Goal: Task Accomplishment & Management: Complete application form

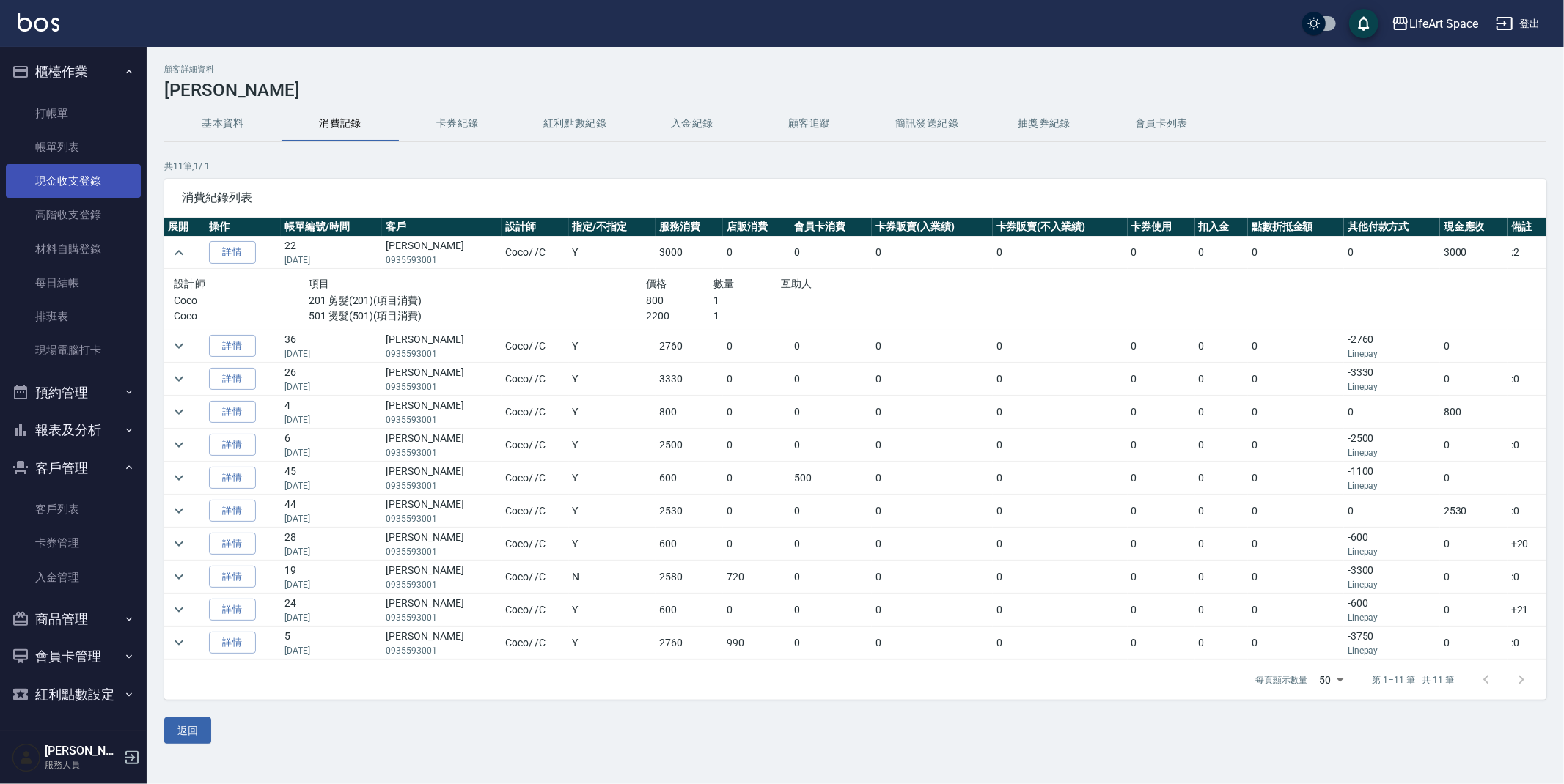
click at [62, 189] on link "現金收支登錄" at bounding box center [73, 181] width 135 height 34
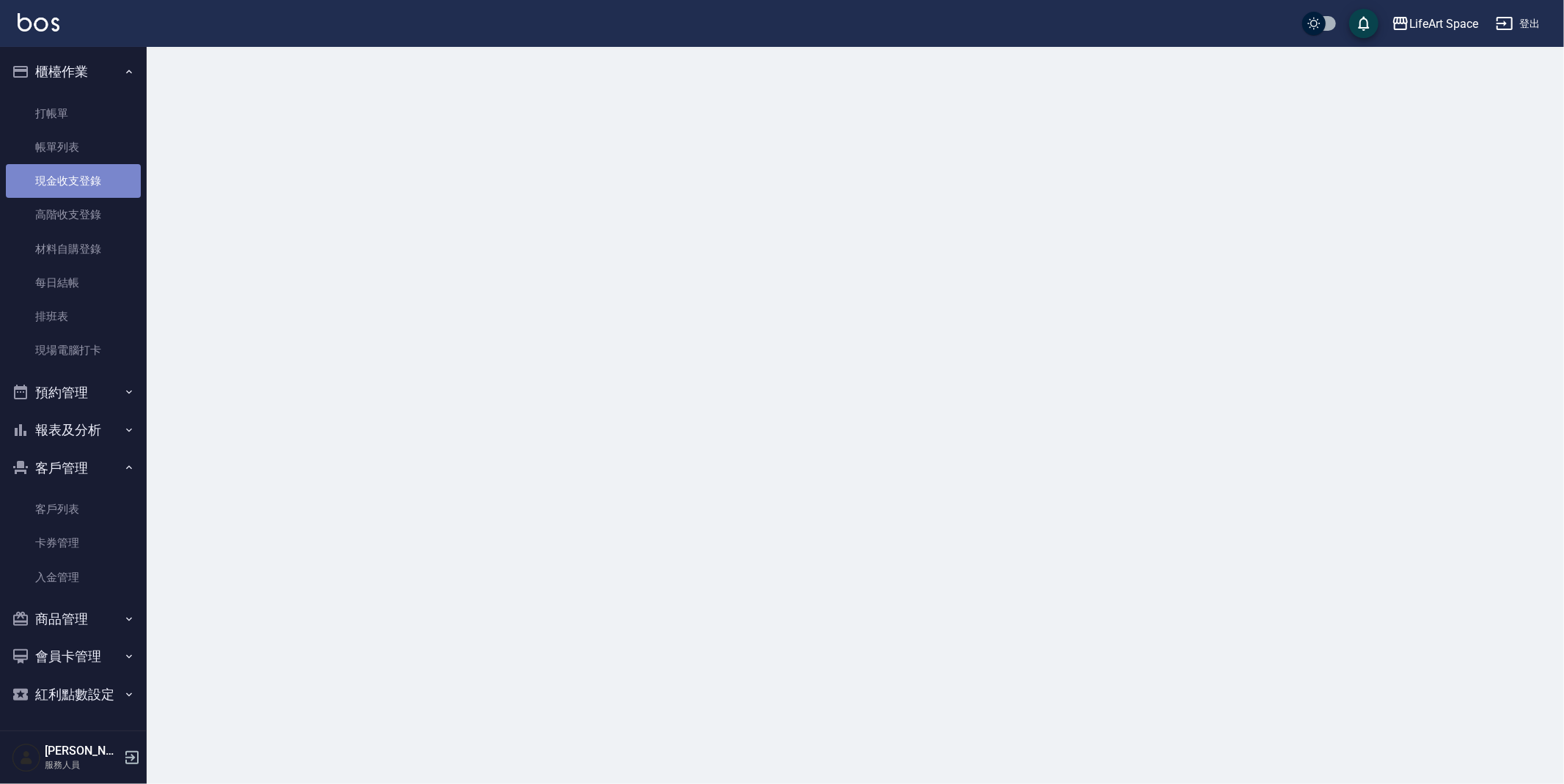
click at [61, 189] on link "現金收支登錄" at bounding box center [73, 181] width 135 height 34
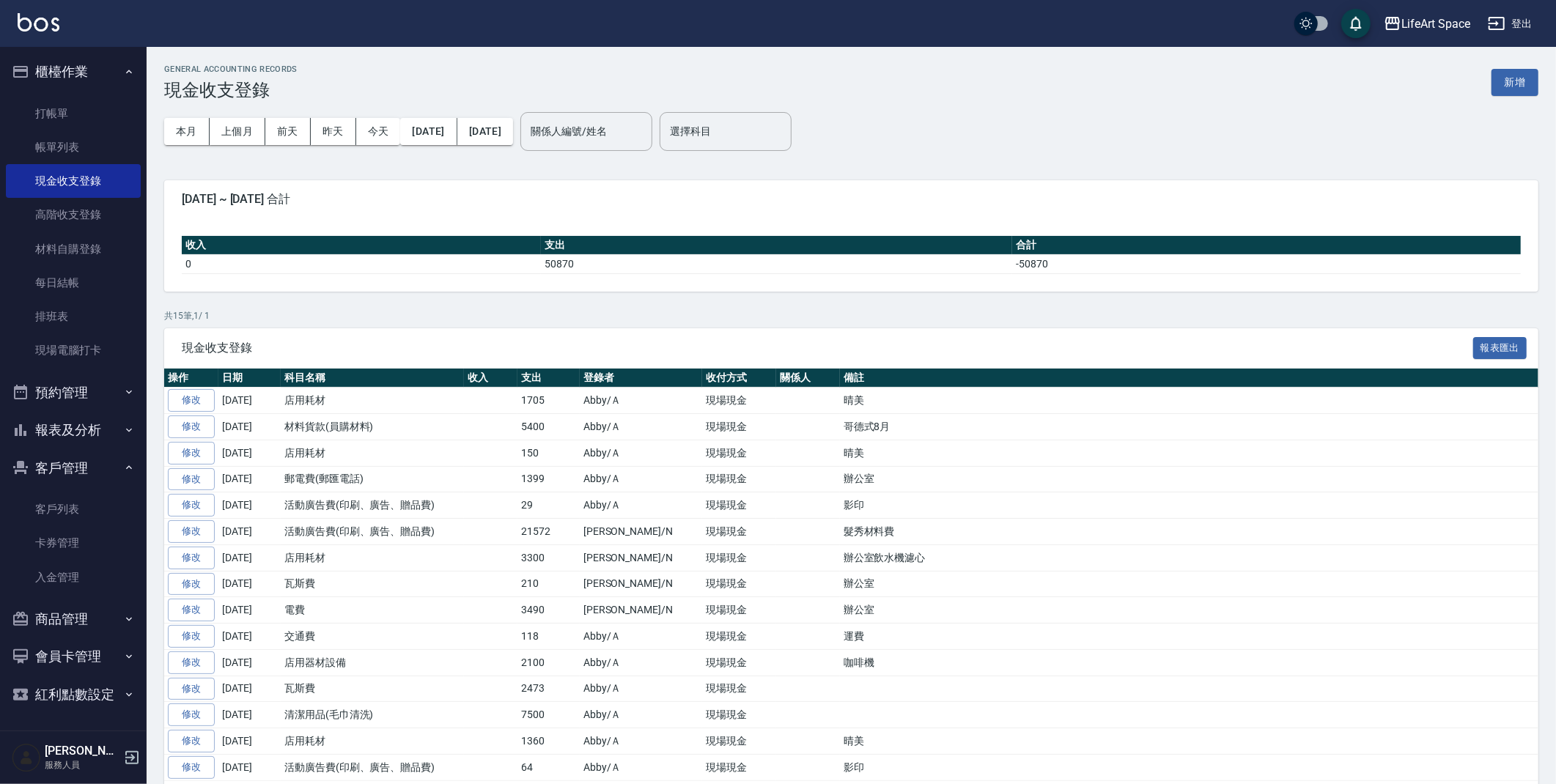
drag, startPoint x: 1521, startPoint y: 87, endPoint x: 1511, endPoint y: 93, distance: 11.7
click at [1520, 86] on button "新增" at bounding box center [1515, 82] width 47 height 27
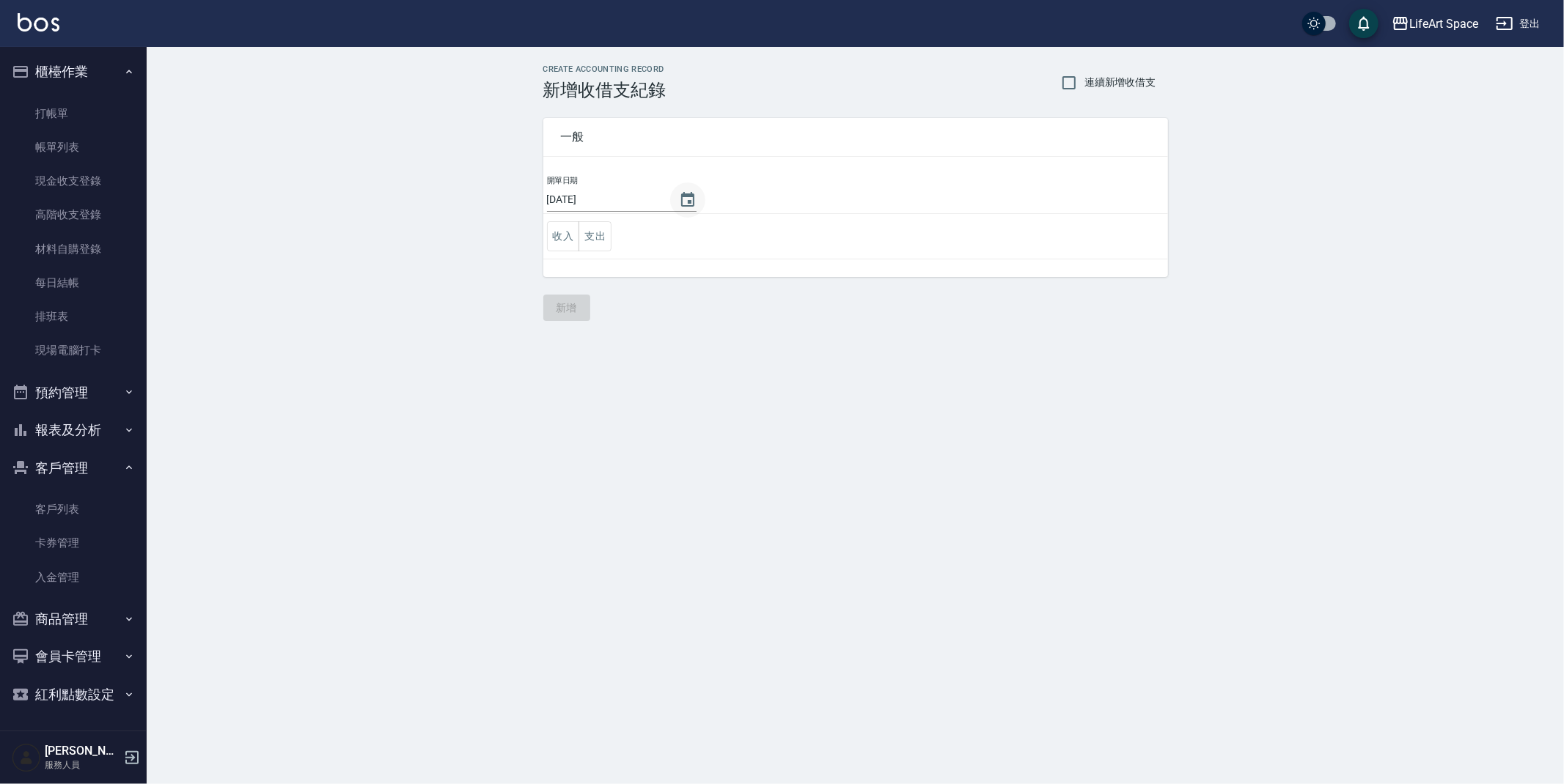
click at [679, 203] on icon "Choose date, selected date is 2025-09-12" at bounding box center [687, 199] width 17 height 17
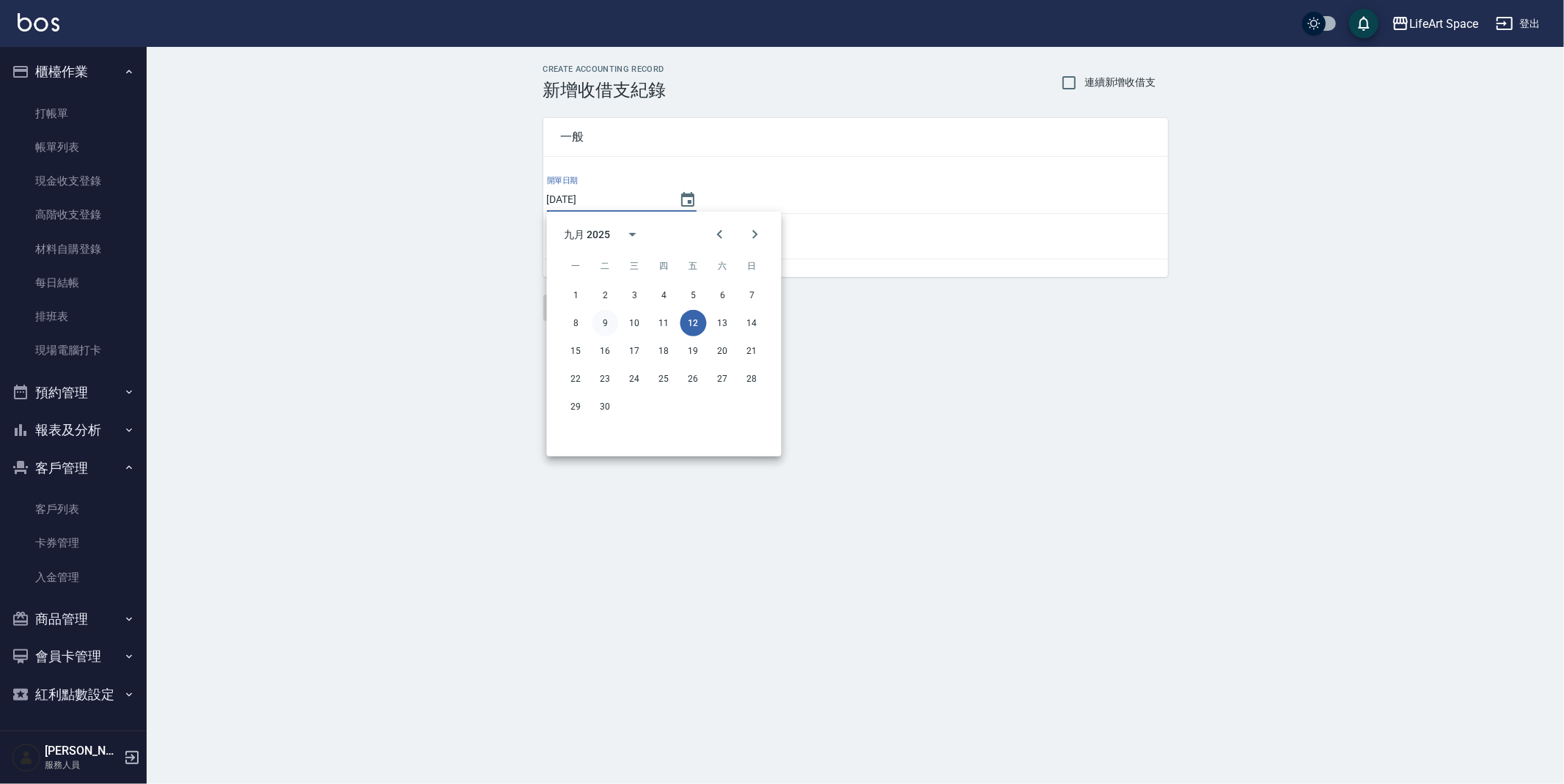
click at [606, 327] on button "9" at bounding box center [606, 323] width 27 height 27
type input "[DATE]"
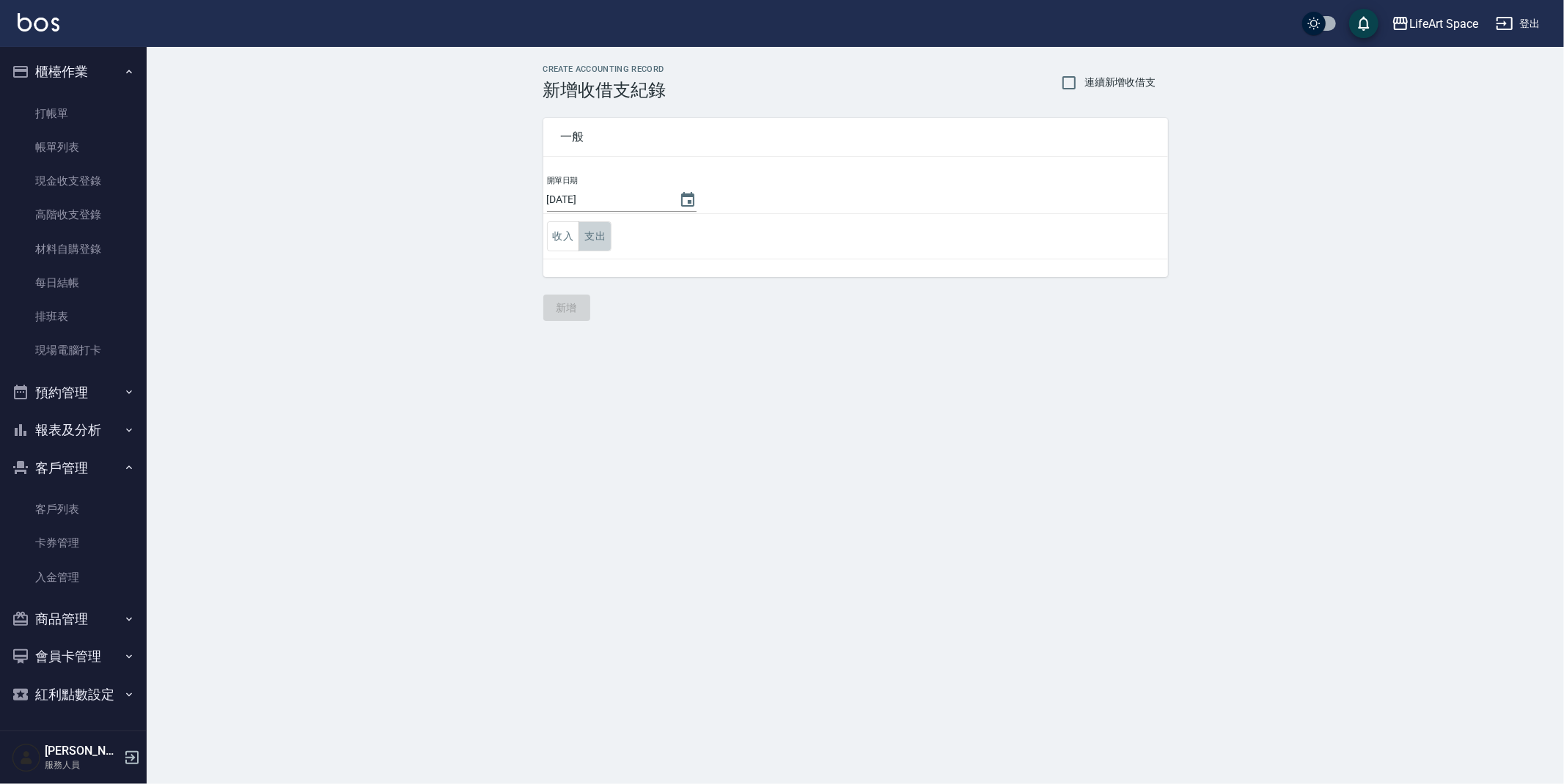
drag, startPoint x: 606, startPoint y: 242, endPoint x: 615, endPoint y: 248, distance: 10.8
click at [606, 242] on button "支出" at bounding box center [595, 237] width 33 height 30
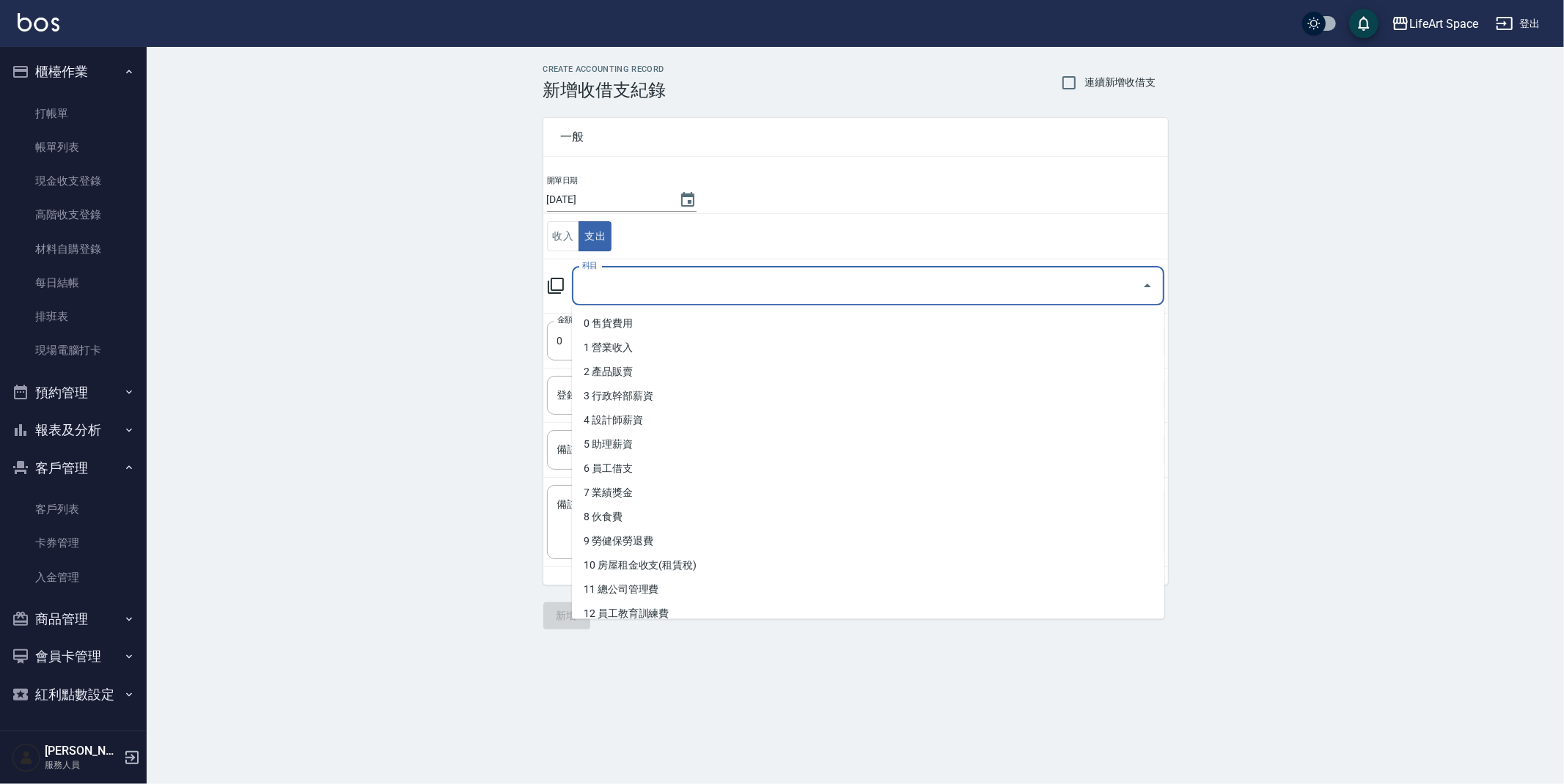
click at [647, 288] on input "科目" at bounding box center [857, 286] width 558 height 26
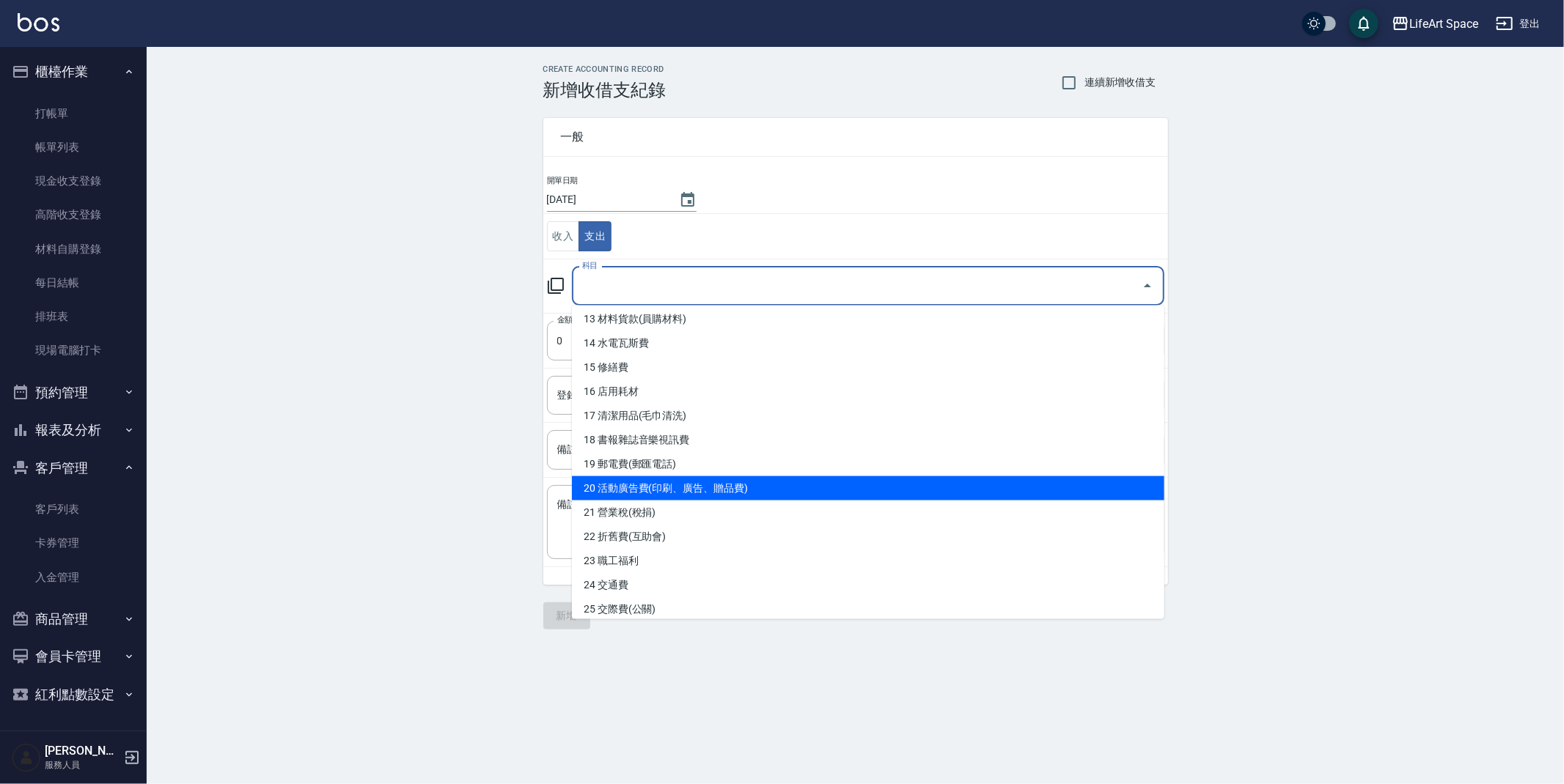
click at [711, 495] on li "20 活動廣告費(印刷、廣告、贈品費)" at bounding box center [868, 488] width 593 height 24
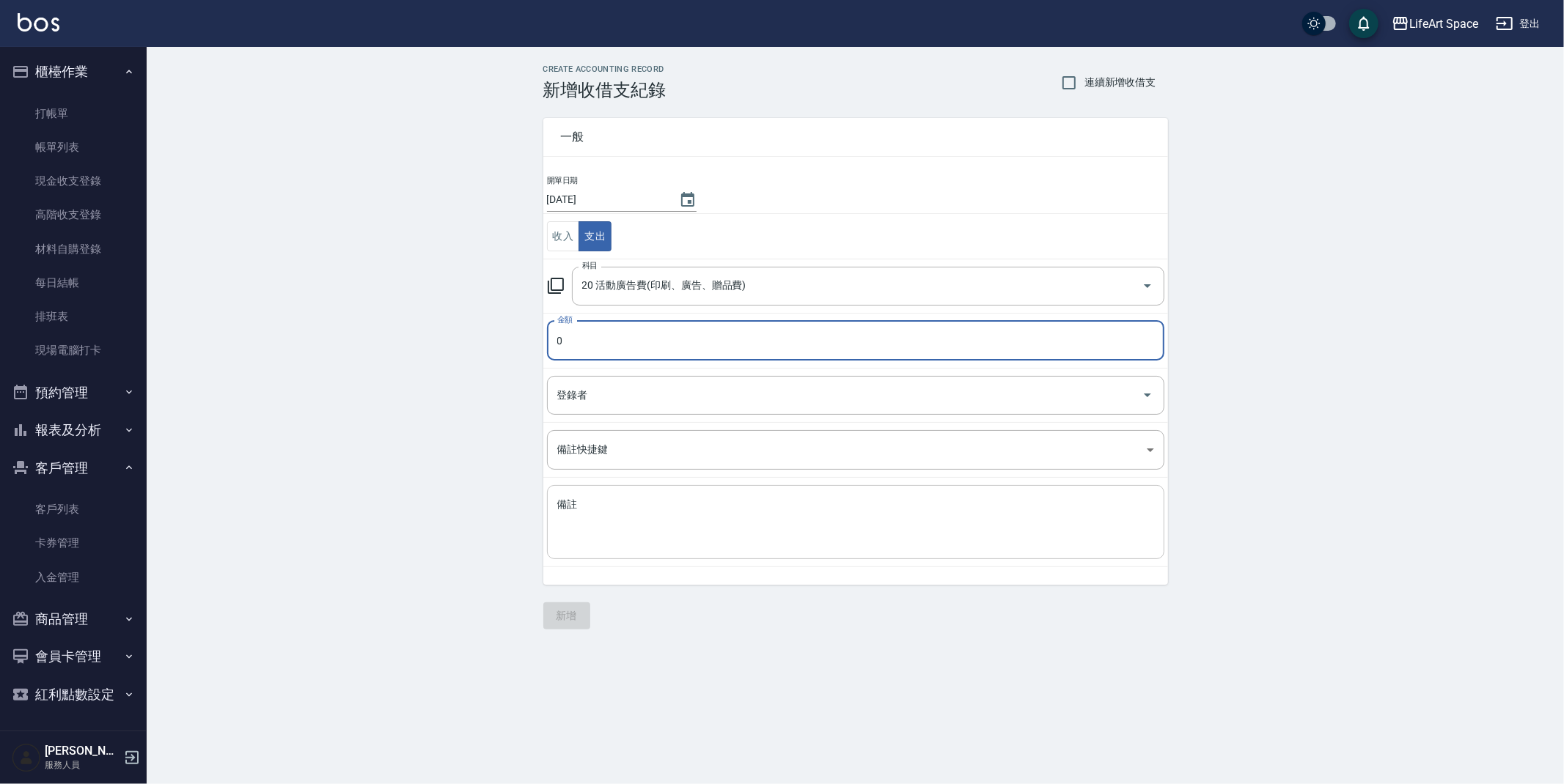
type input "20 活動廣告費(印刷、廣告、贈品費)"
type input "29500"
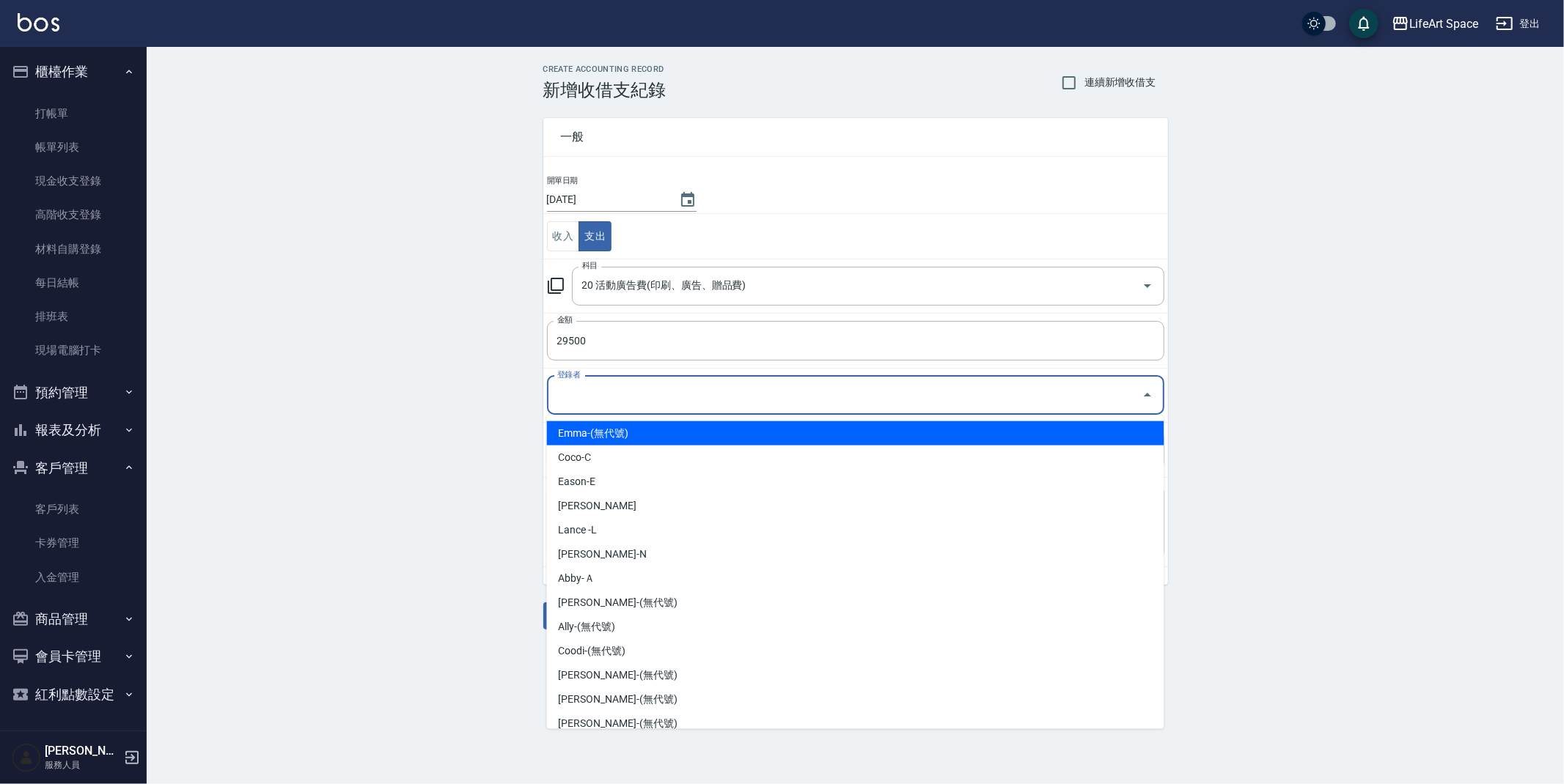
click at [662, 390] on input "登錄者" at bounding box center [844, 395] width 583 height 26
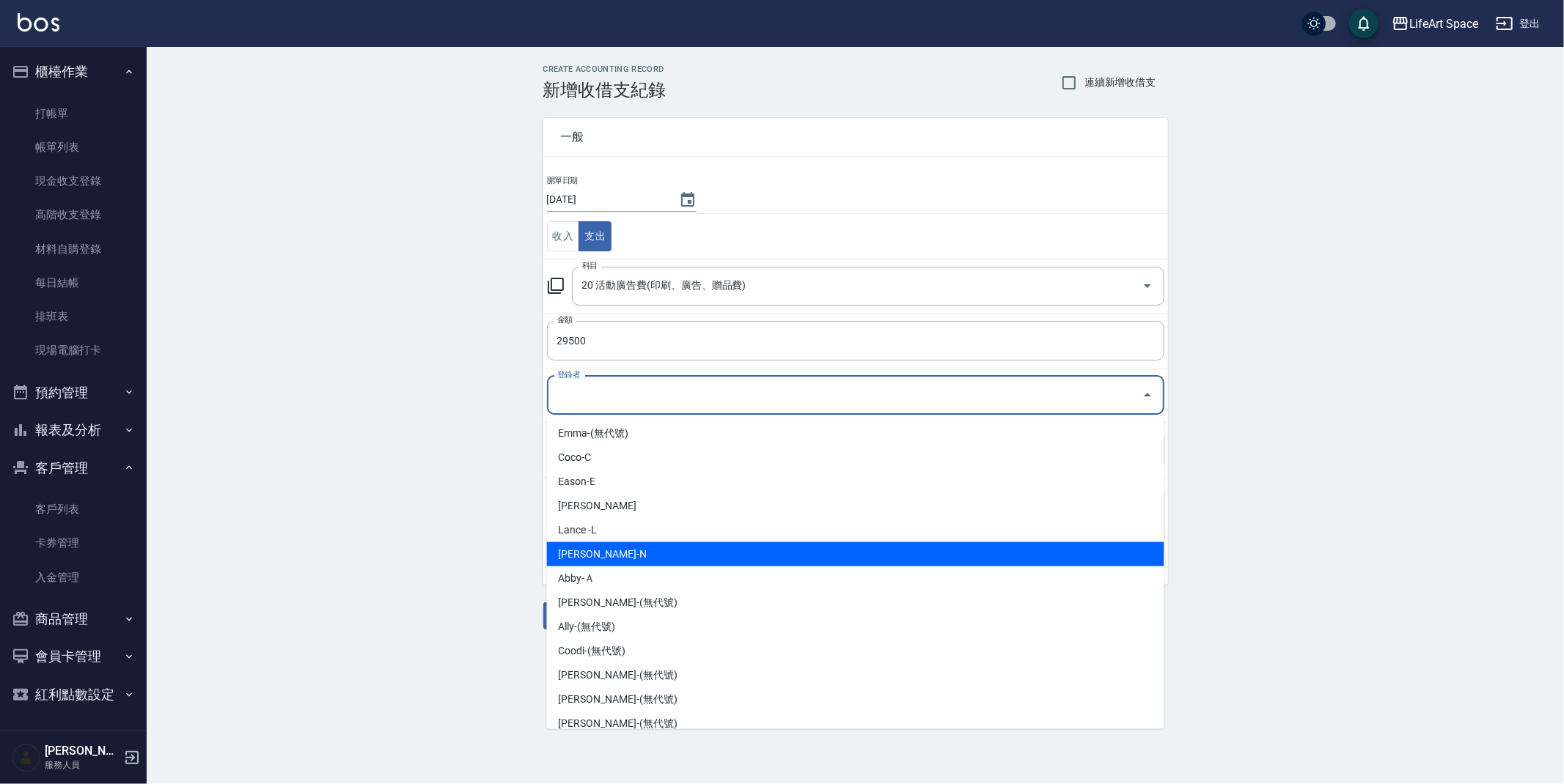
click at [643, 543] on li "[PERSON_NAME]-N" at bounding box center [855, 554] width 617 height 24
type input "[PERSON_NAME]-N"
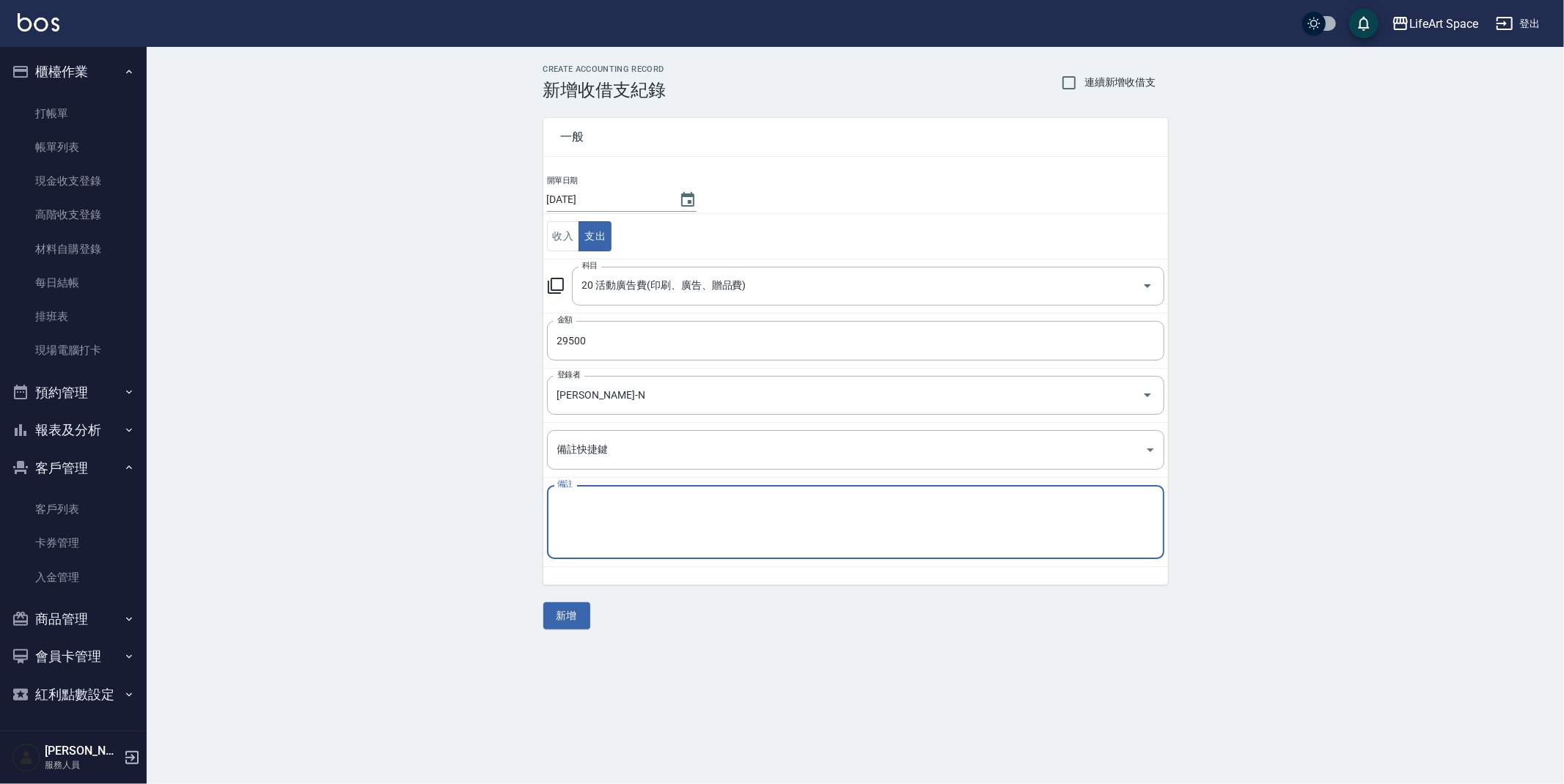
click at [647, 540] on textarea "備註" at bounding box center [856, 522] width 597 height 50
type textarea "影片企劃"
click at [575, 617] on button "新增" at bounding box center [567, 615] width 47 height 27
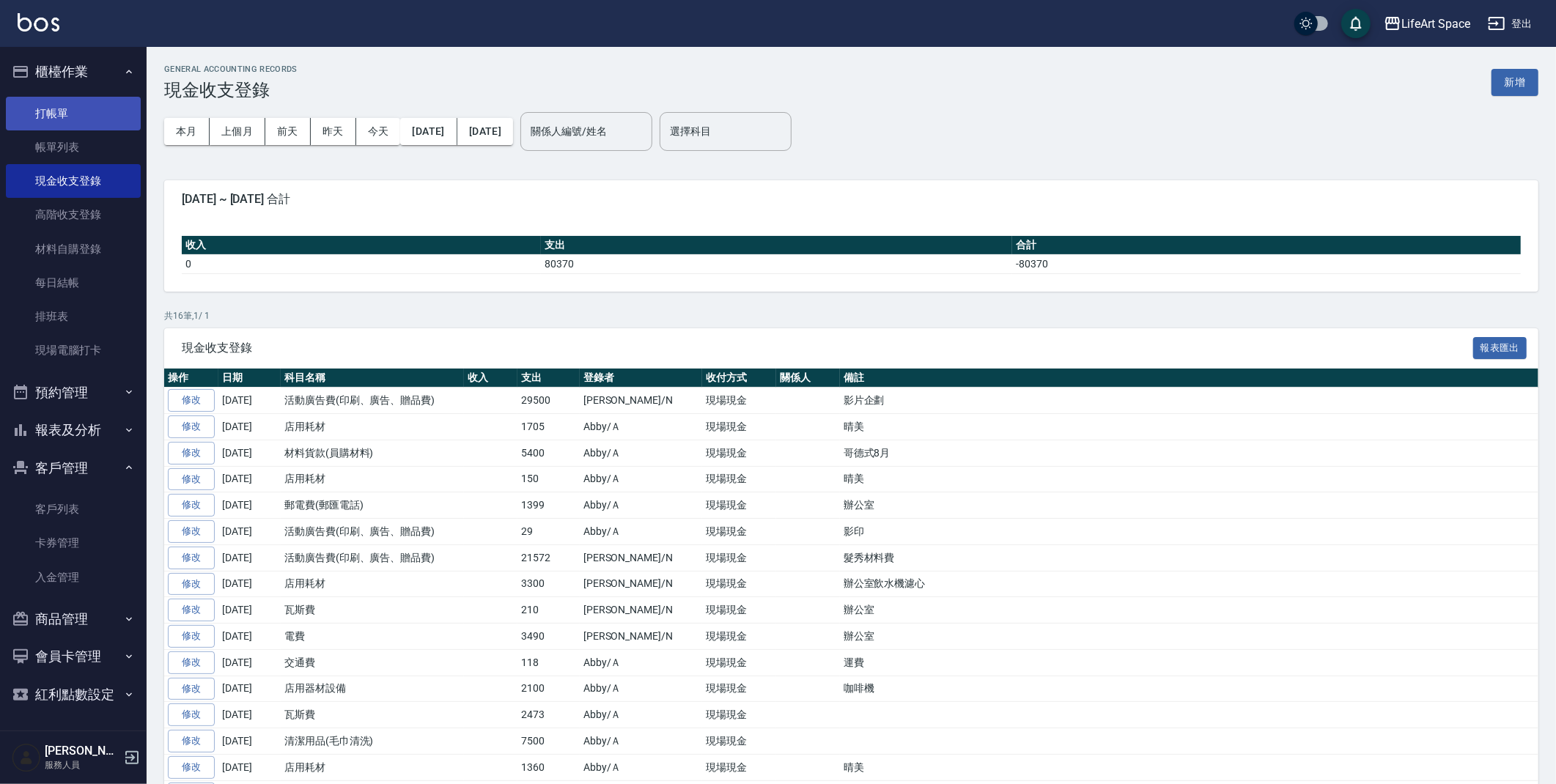
click at [70, 121] on link "打帳單" at bounding box center [73, 113] width 135 height 34
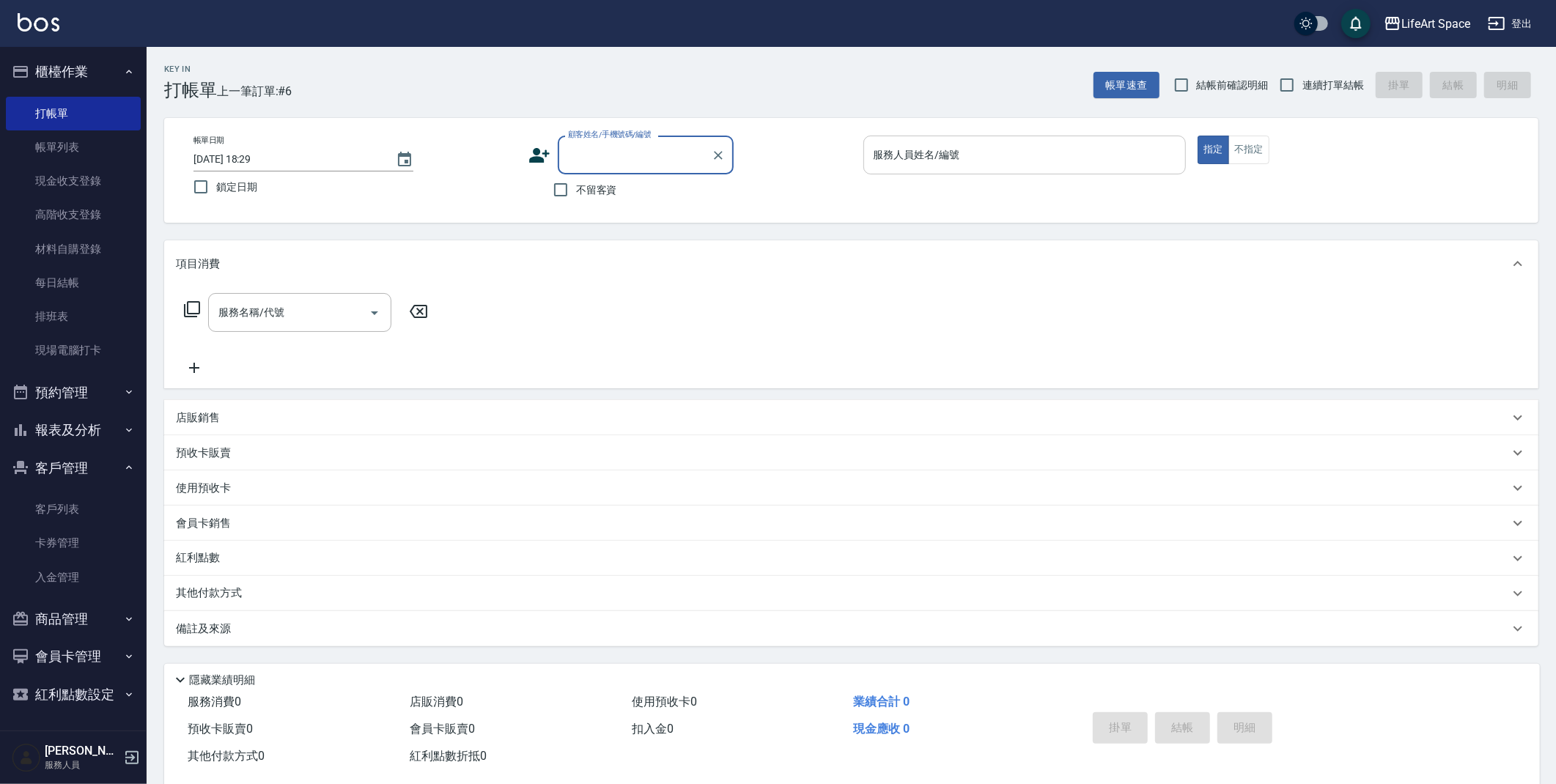
click at [1045, 166] on input "服務人員姓名/編號" at bounding box center [1024, 154] width 310 height 26
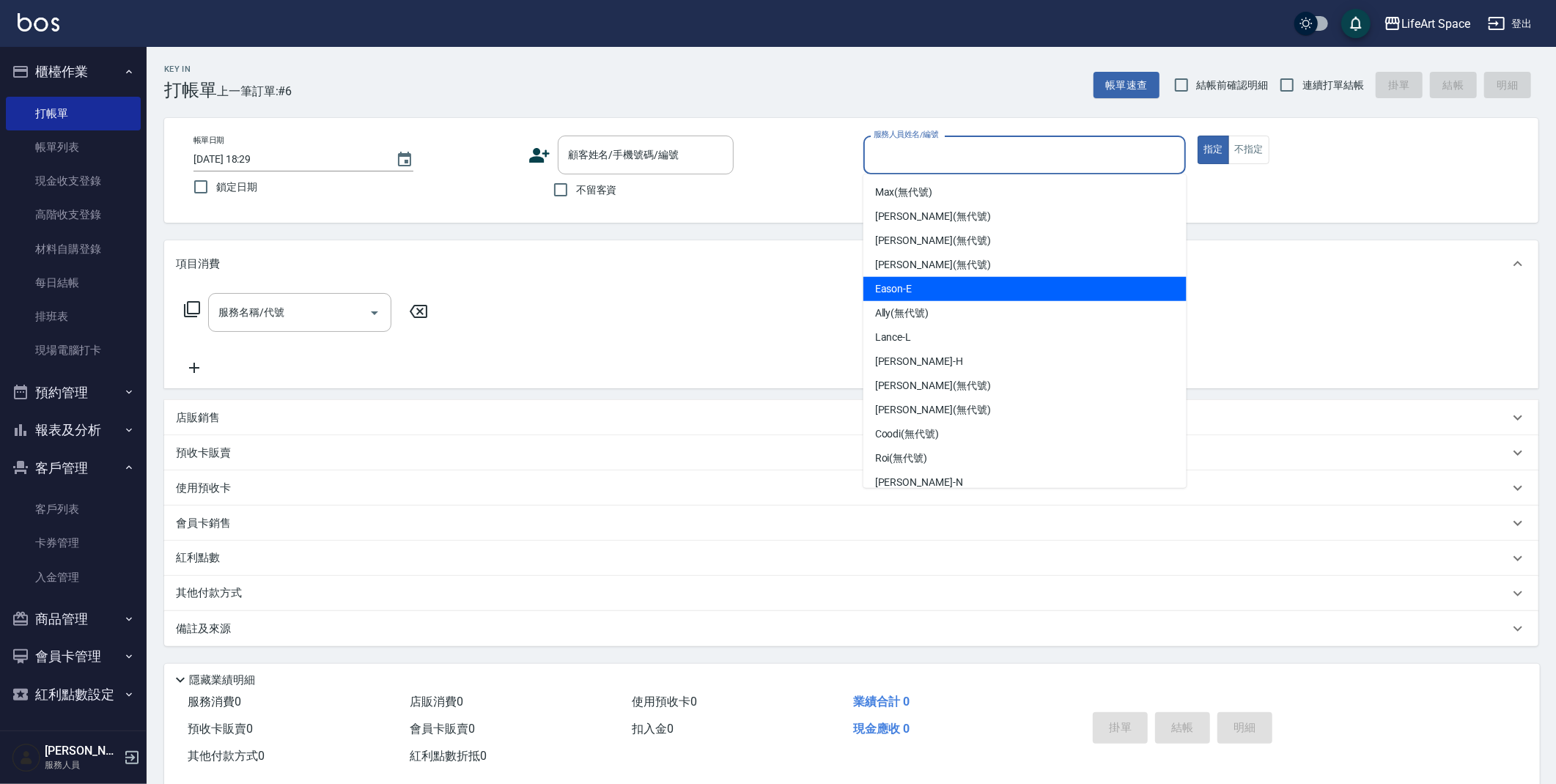
drag, startPoint x: 966, startPoint y: 291, endPoint x: 671, endPoint y: 232, distance: 300.8
click at [967, 291] on div "Eason -E" at bounding box center [1025, 289] width 323 height 24
type input "Eason-E"
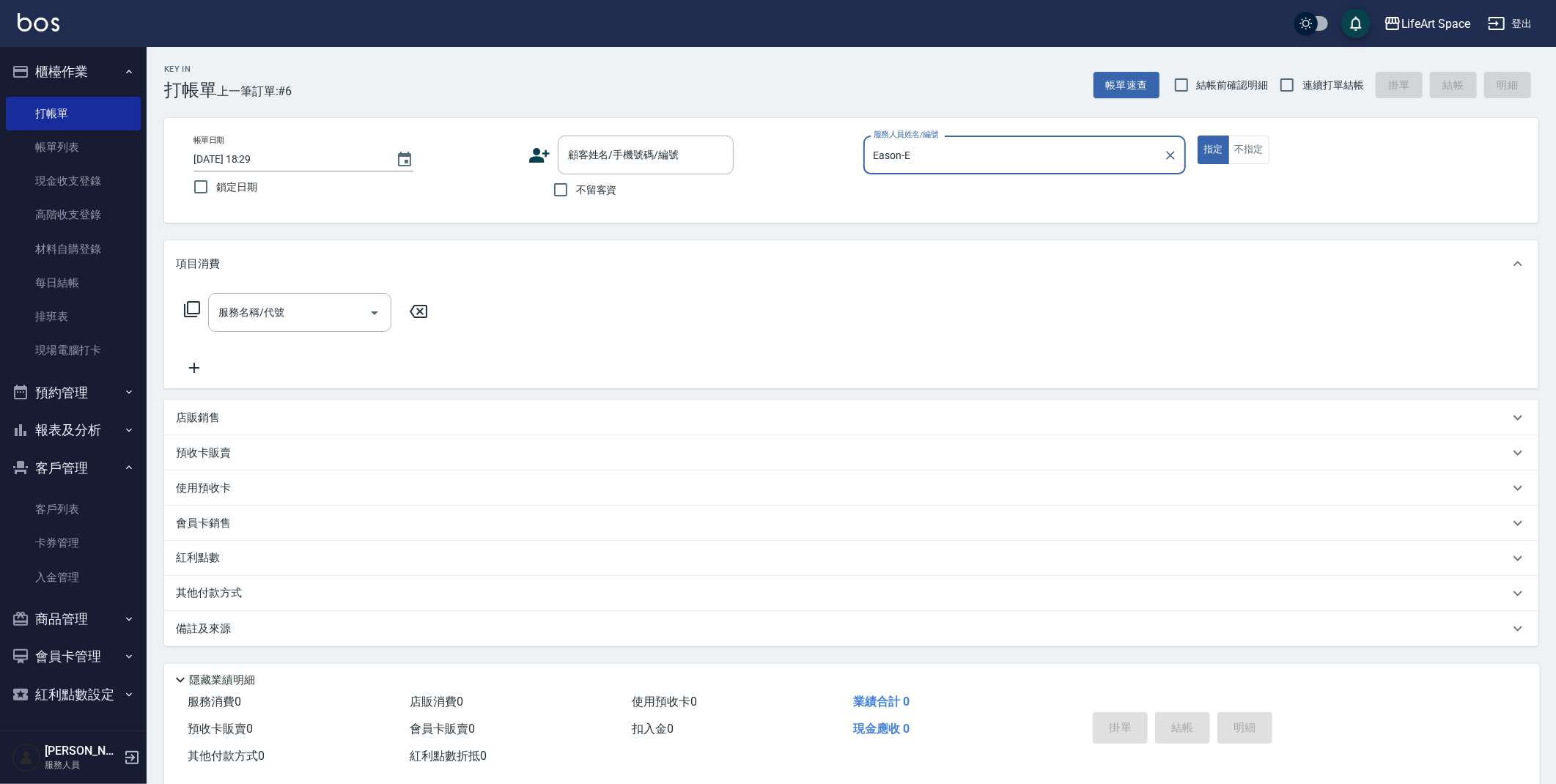
click at [590, 195] on span "不留客資" at bounding box center [596, 190] width 41 height 16
click at [577, 195] on input "不留客資" at bounding box center [561, 189] width 31 height 31
checkbox input "true"
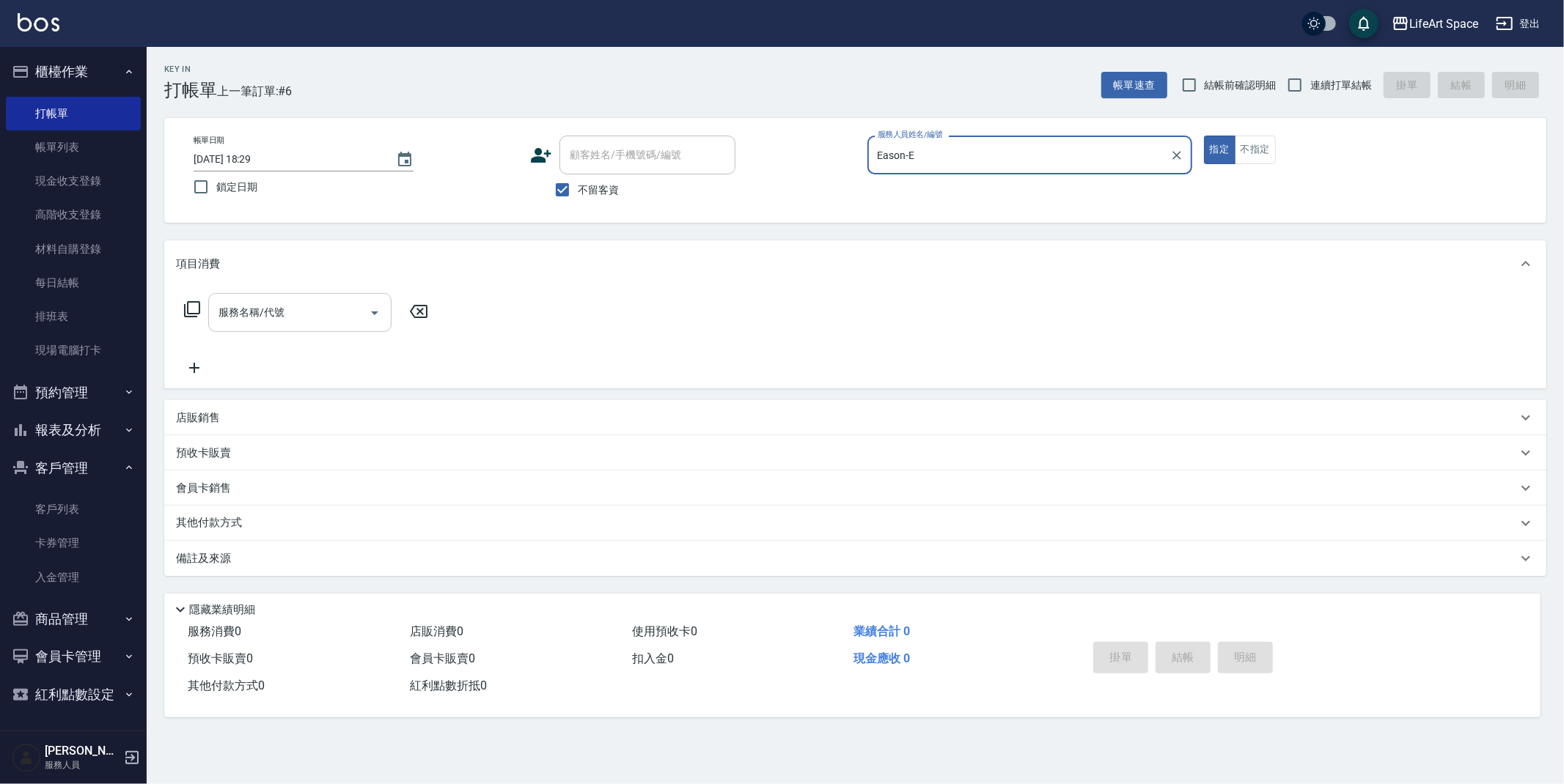
click at [325, 309] on input "服務名稱/代號" at bounding box center [289, 312] width 148 height 26
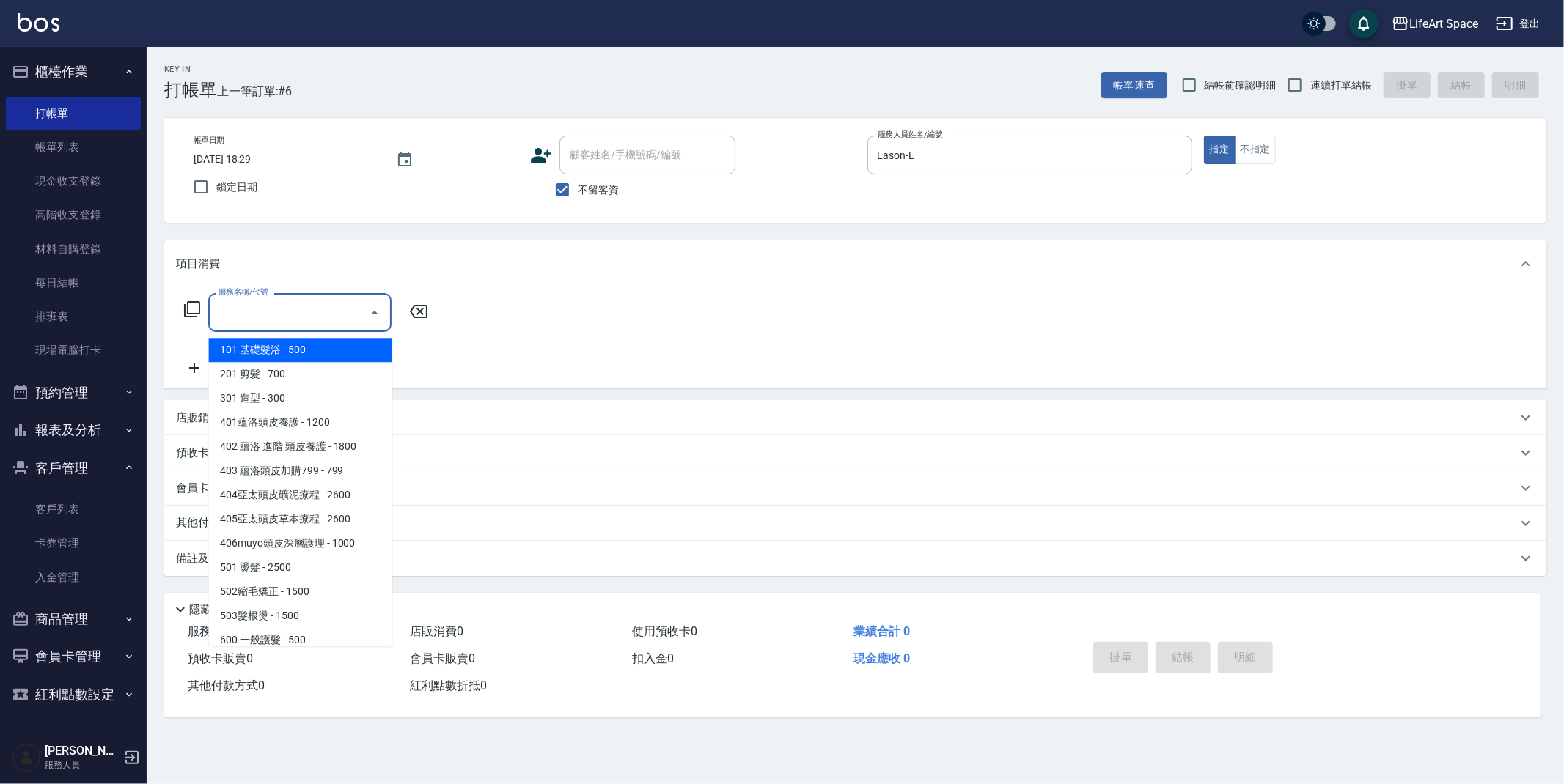
click at [291, 348] on span "101 基礎髮浴 - 500" at bounding box center [300, 350] width 184 height 24
type input "101 基礎髮浴 (101)"
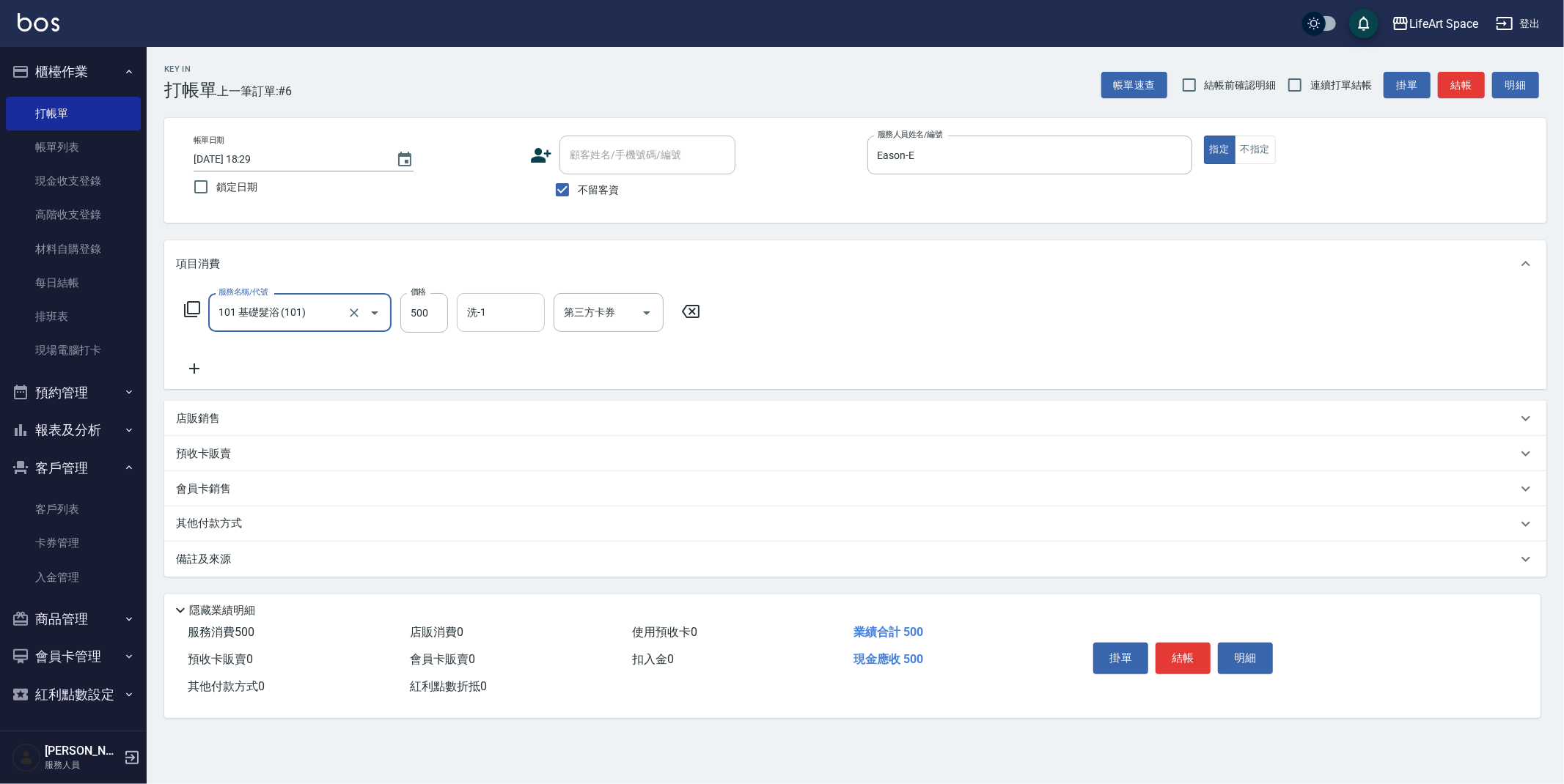
click at [514, 319] on input "洗-1" at bounding box center [501, 312] width 75 height 26
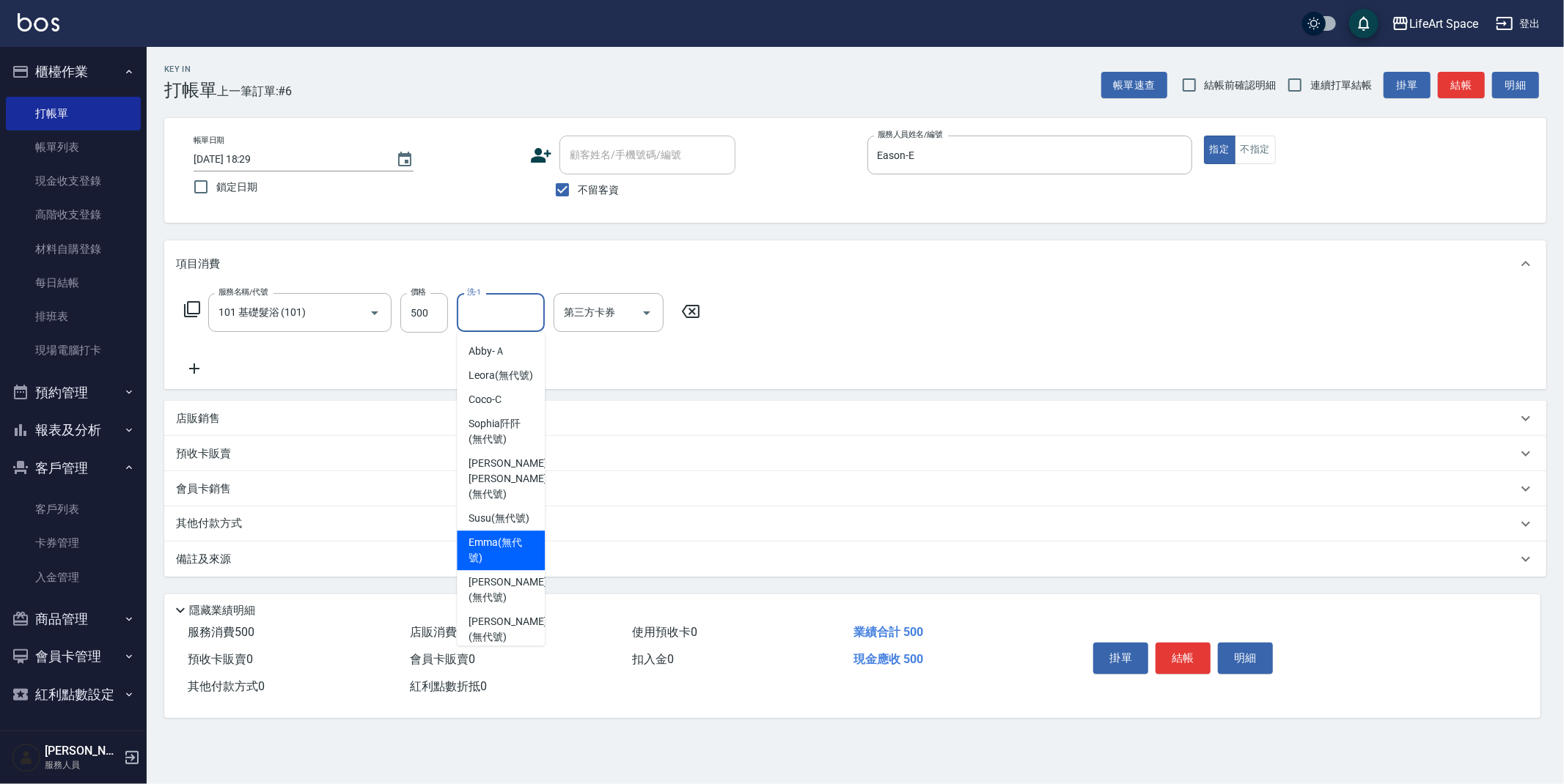
scroll to position [453, 0]
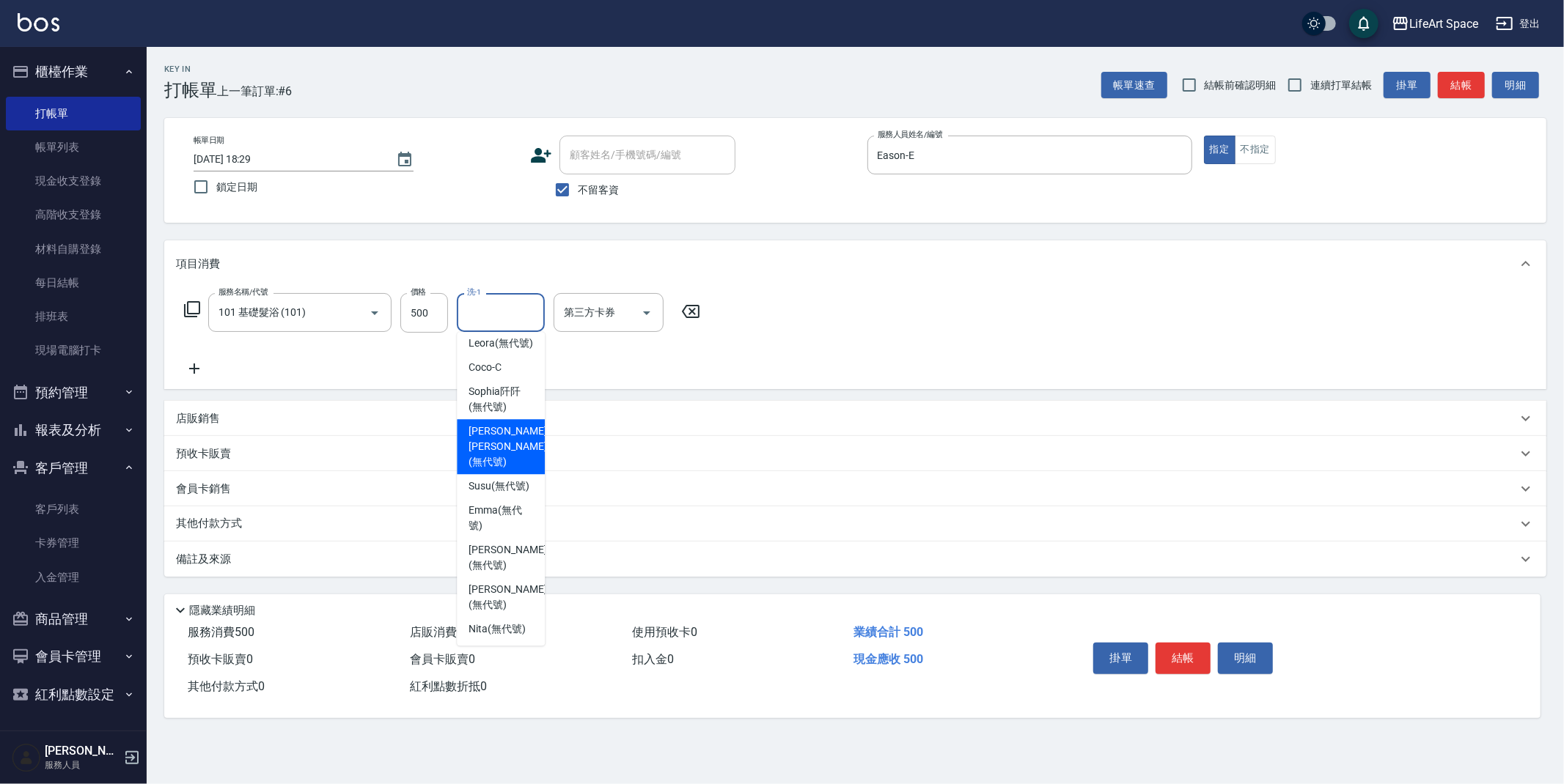
drag, startPoint x: 502, startPoint y: 438, endPoint x: 469, endPoint y: 457, distance: 38.1
click at [502, 438] on span "[PERSON_NAME] [PERSON_NAME] (無代號)" at bounding box center [508, 447] width 78 height 47
type input "[PERSON_NAME] [PERSON_NAME](無代號)"
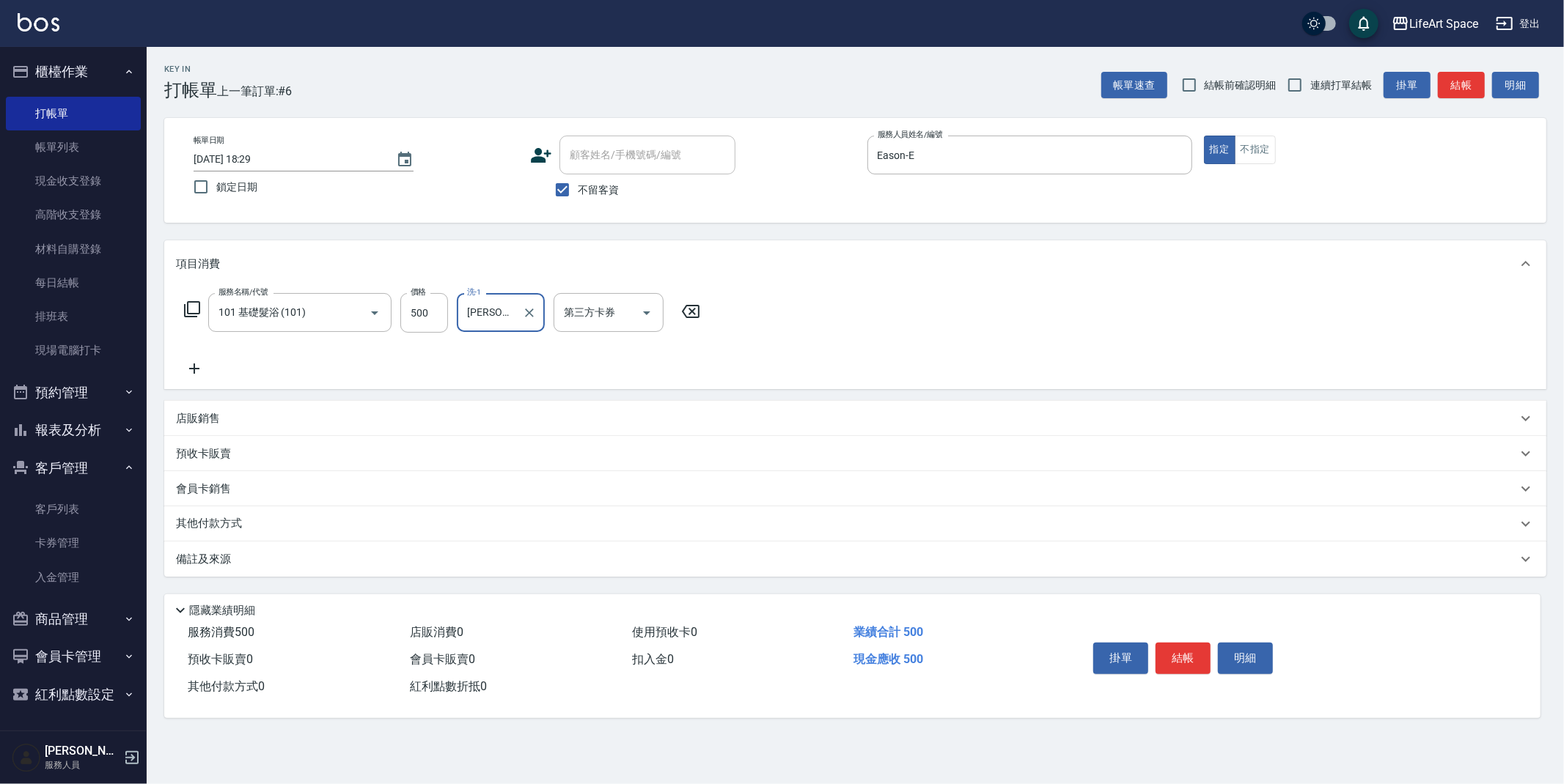
click at [269, 564] on div "備註及來源" at bounding box center [847, 559] width 1341 height 16
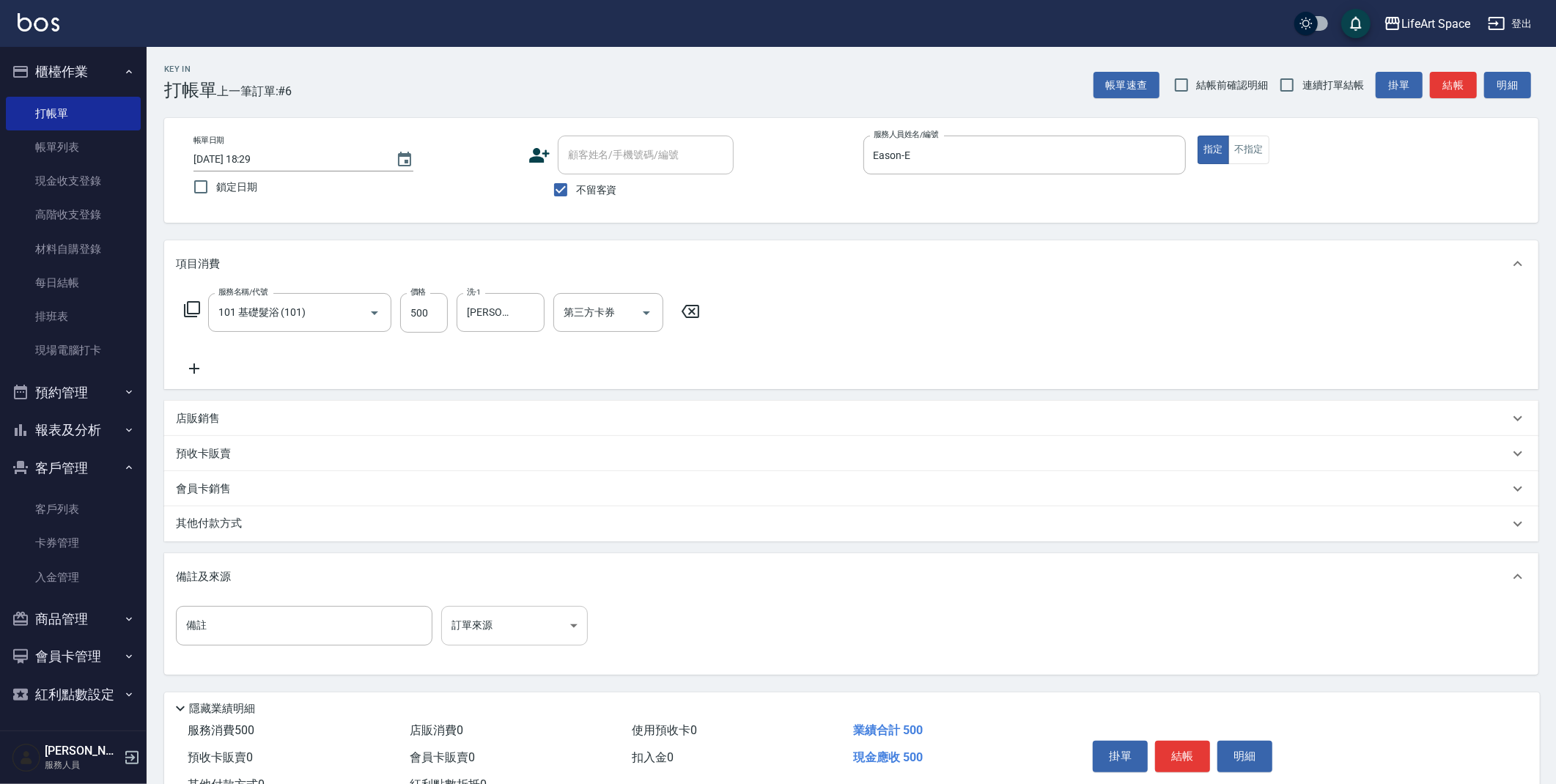
click at [513, 622] on body "LifeArt Space 登出 櫃檯作業 打帳單 帳單列表 現金收支登錄 高階收支登錄 材料自購登錄 每日結帳 排班表 現場電腦打卡 預約管理 預約管理 單…" at bounding box center [778, 417] width 1556 height 834
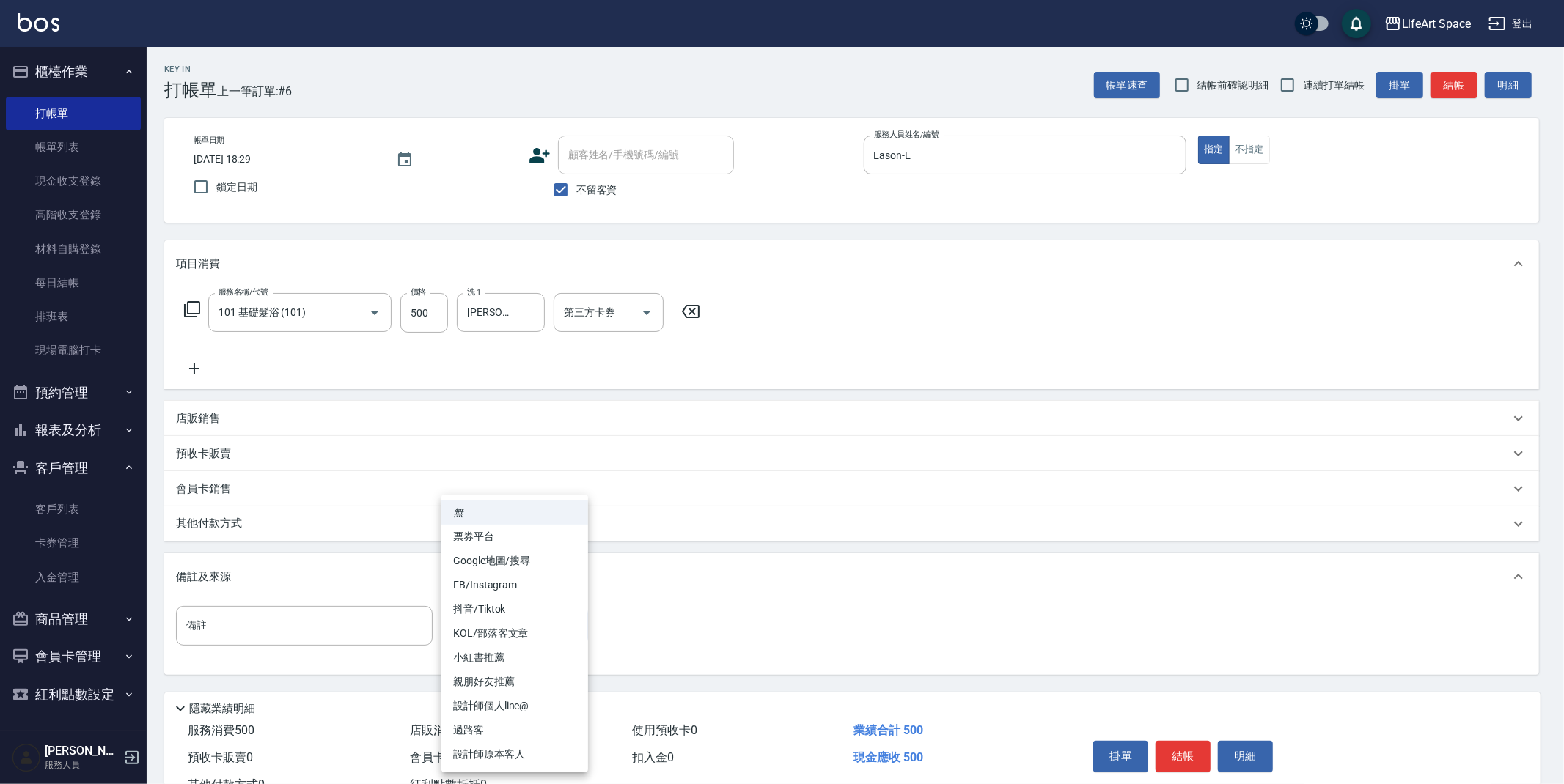
click at [524, 758] on li "設計師原本客人" at bounding box center [514, 754] width 146 height 24
type input "設計師原本客人"
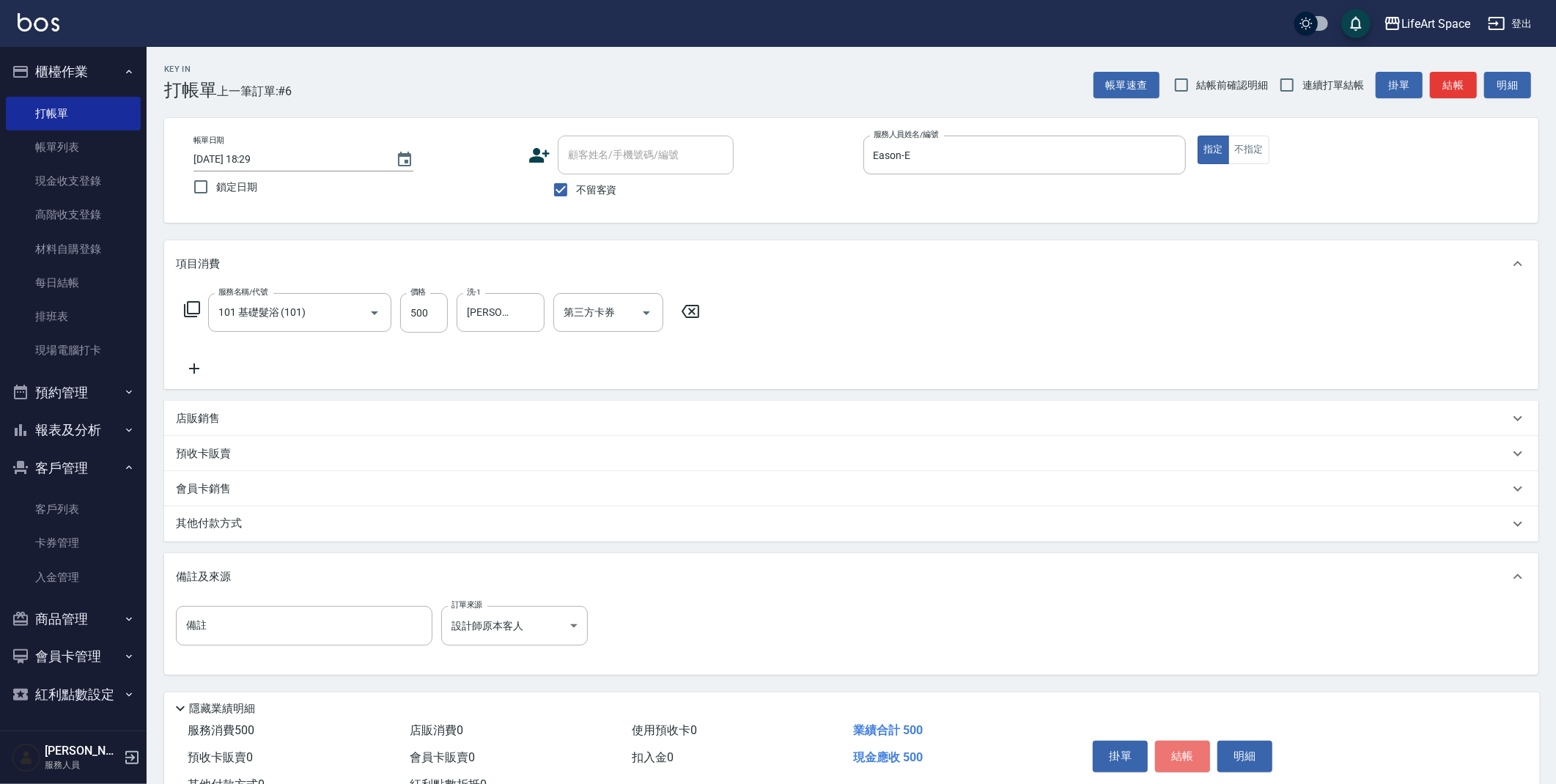
click at [1182, 751] on button "結帳" at bounding box center [1183, 756] width 55 height 31
